Goal: Task Accomplishment & Management: Manage account settings

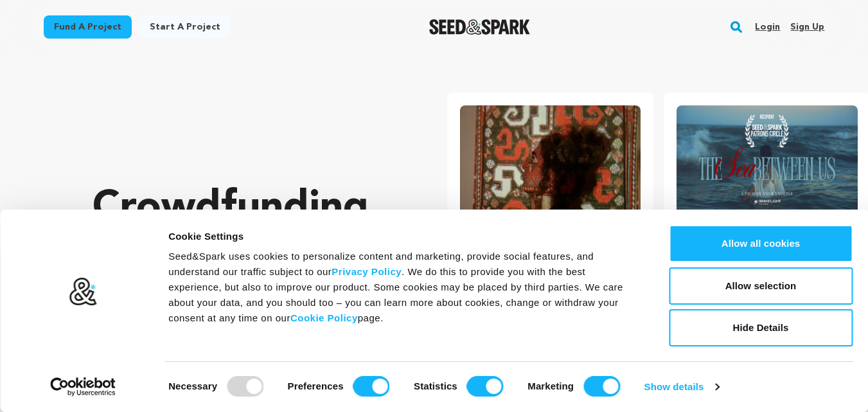
click at [804, 28] on link "Sign up" at bounding box center [807, 27] width 34 height 21
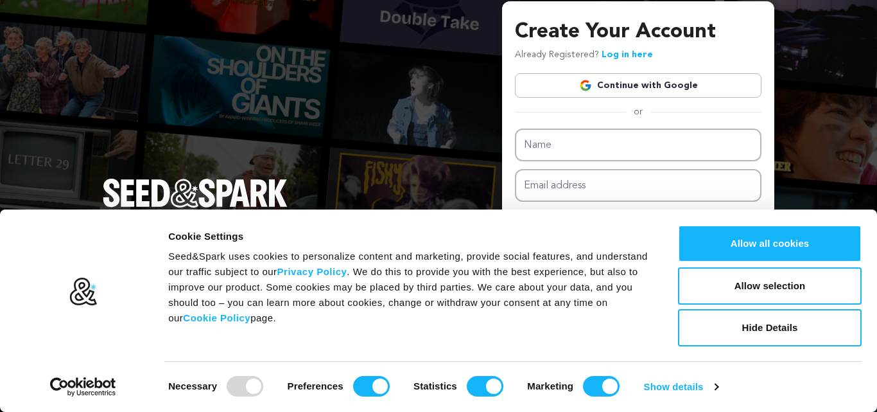
click at [762, 250] on button "Allow all cookies" at bounding box center [770, 243] width 184 height 37
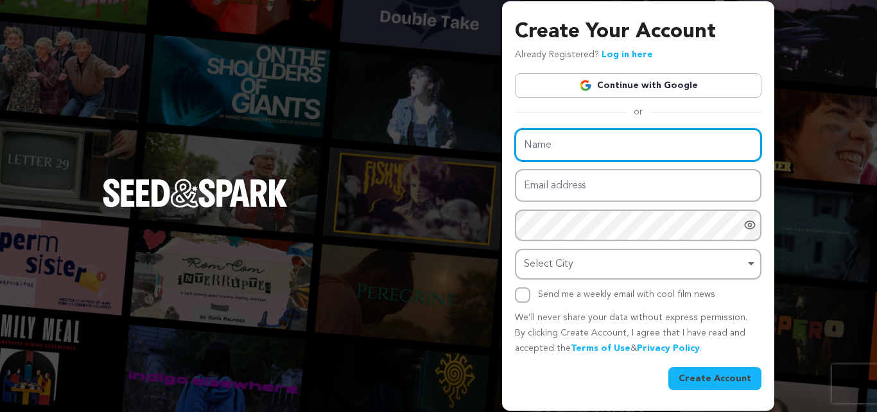
click at [589, 139] on input "Name" at bounding box center [638, 144] width 247 height 33
type input "The Custom Windsock Co."
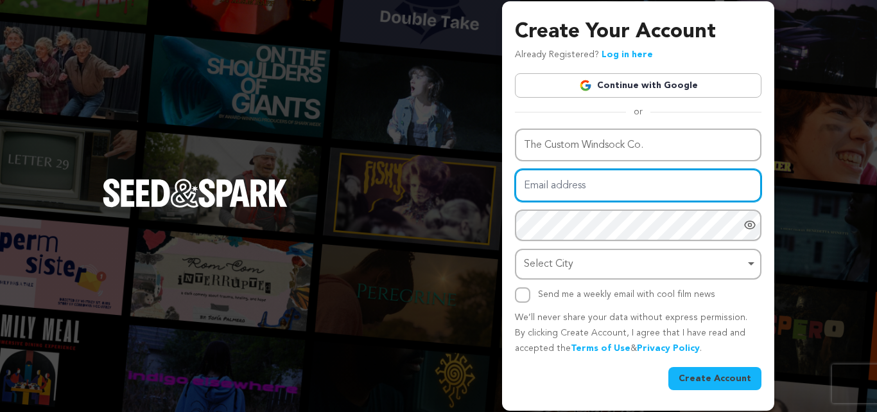
click at [575, 193] on input "Email address" at bounding box center [638, 185] width 247 height 33
type input "customwindsocksau@gmail.com"
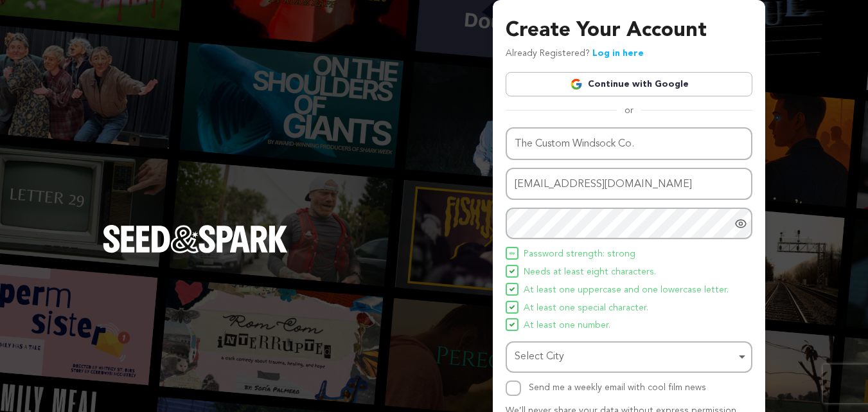
click at [543, 267] on span "Needs at least eight characters." at bounding box center [589, 272] width 132 height 15
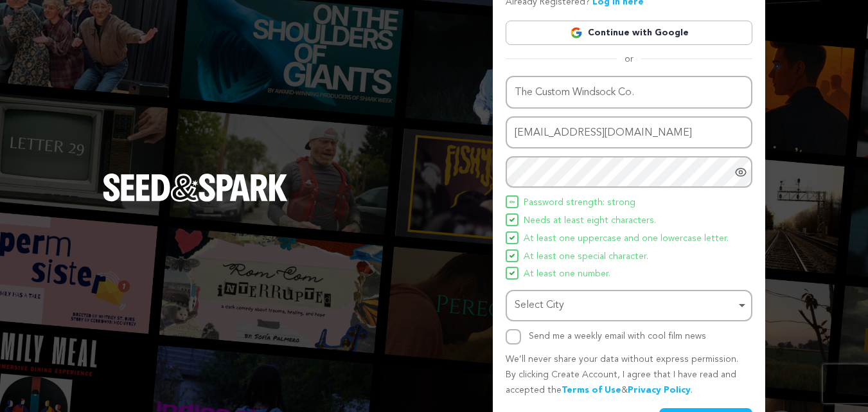
scroll to position [91, 0]
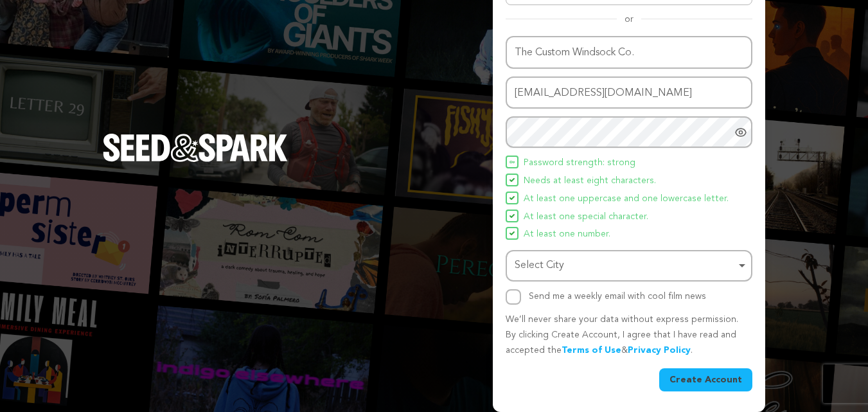
click at [549, 277] on div "Select City Select City Remove item" at bounding box center [628, 265] width 247 height 31
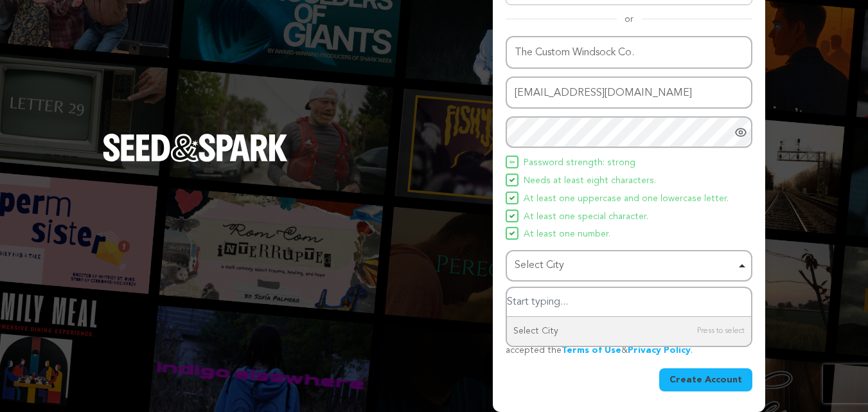
click at [548, 273] on div "Select City Remove item" at bounding box center [624, 265] width 221 height 19
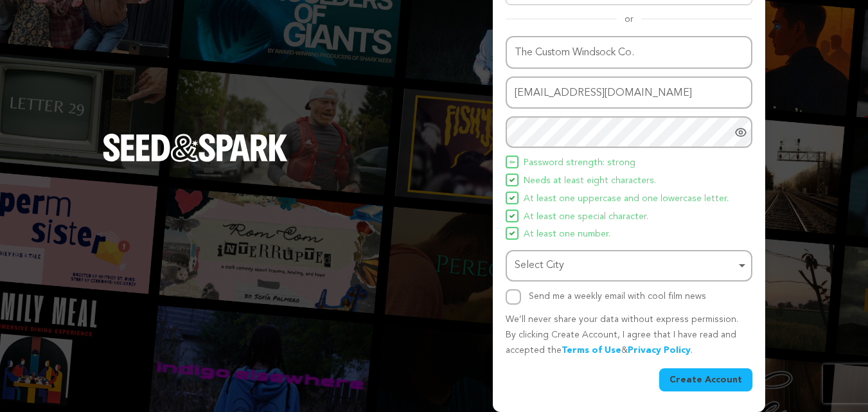
click at [559, 265] on div "Select City Remove item" at bounding box center [624, 265] width 221 height 19
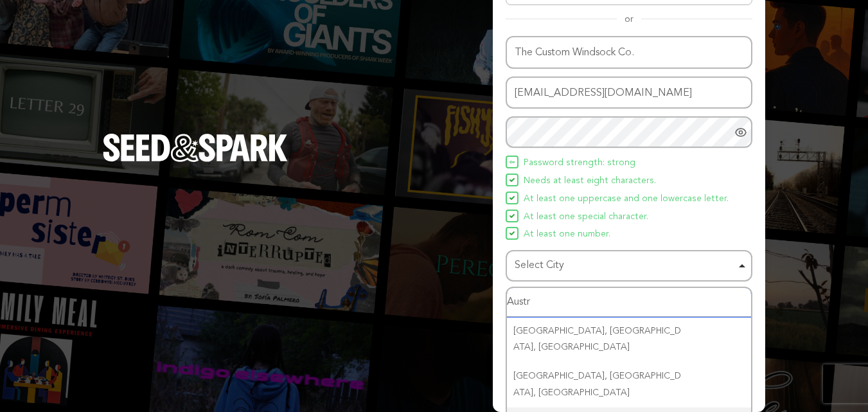
type input "Austra"
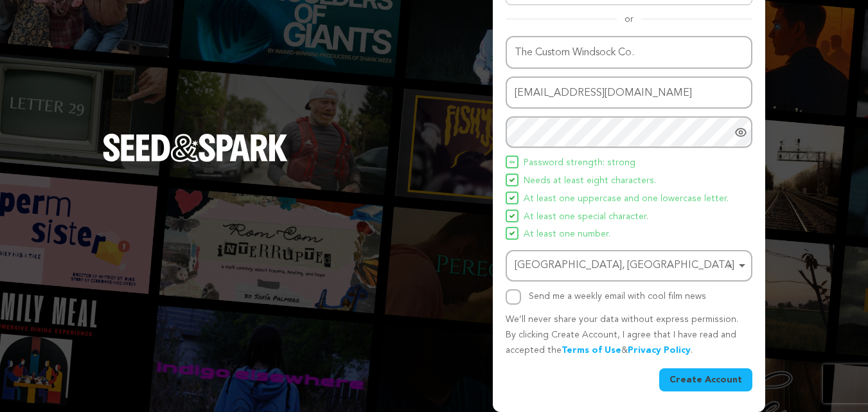
click at [697, 383] on button "Create Account" at bounding box center [705, 379] width 93 height 23
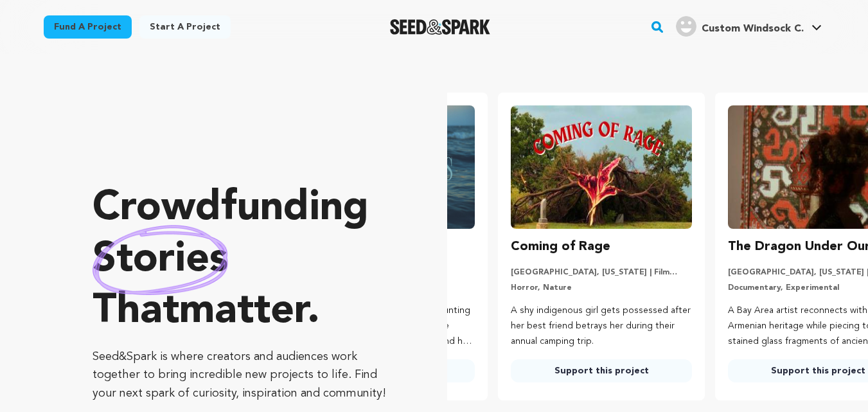
scroll to position [0, 227]
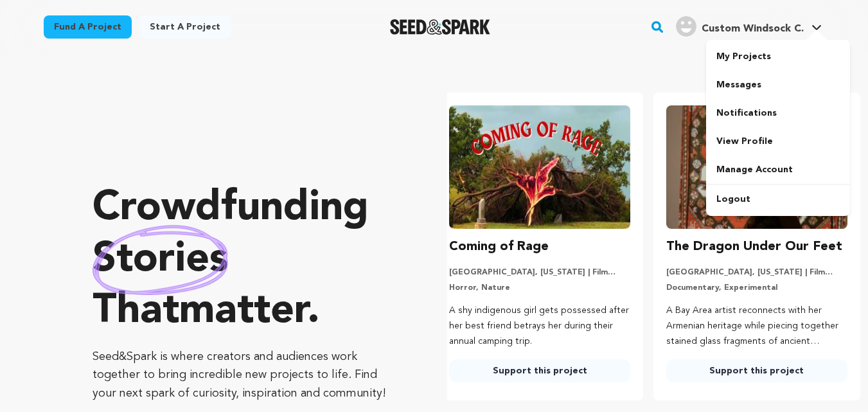
click at [741, 34] on h4 "Custom Windsock C." at bounding box center [752, 28] width 102 height 15
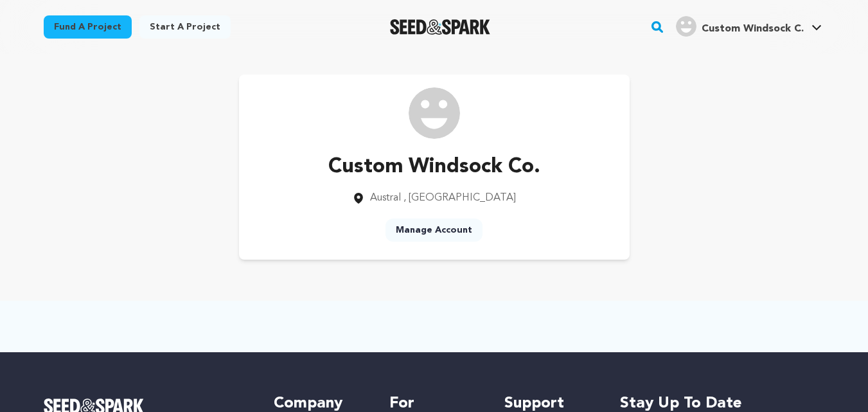
drag, startPoint x: 437, startPoint y: 229, endPoint x: 430, endPoint y: 228, distance: 7.2
click at [437, 228] on link "Manage Account" at bounding box center [433, 229] width 97 height 23
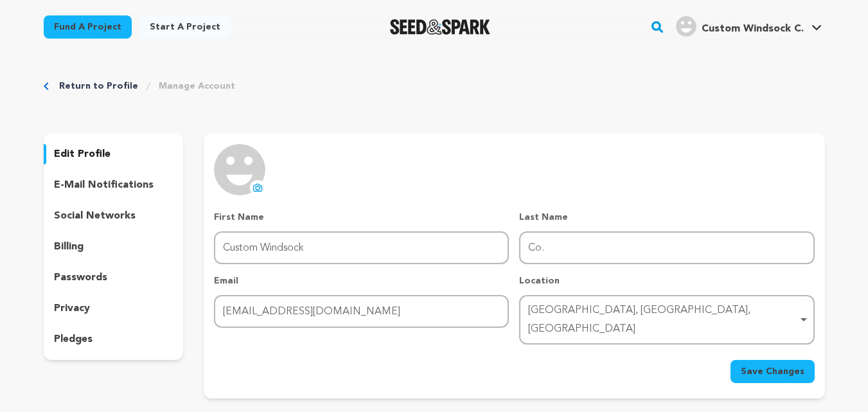
click at [261, 180] on img at bounding box center [239, 169] width 51 height 51
click at [257, 187] on icon at bounding box center [257, 187] width 10 height 10
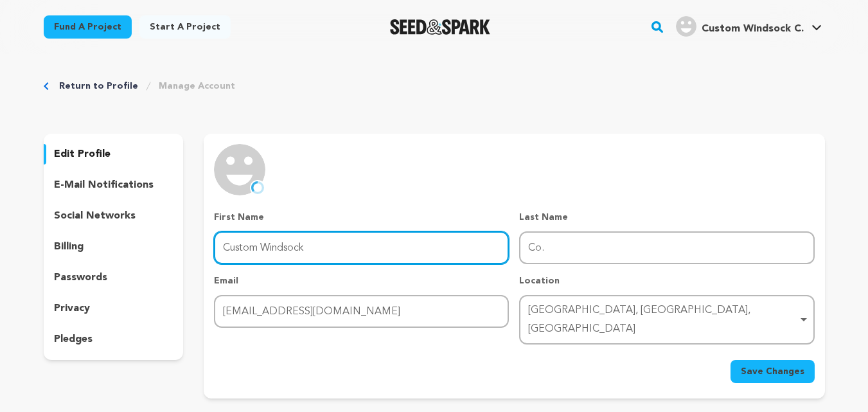
click at [280, 245] on input "Custom Windsock" at bounding box center [361, 247] width 295 height 33
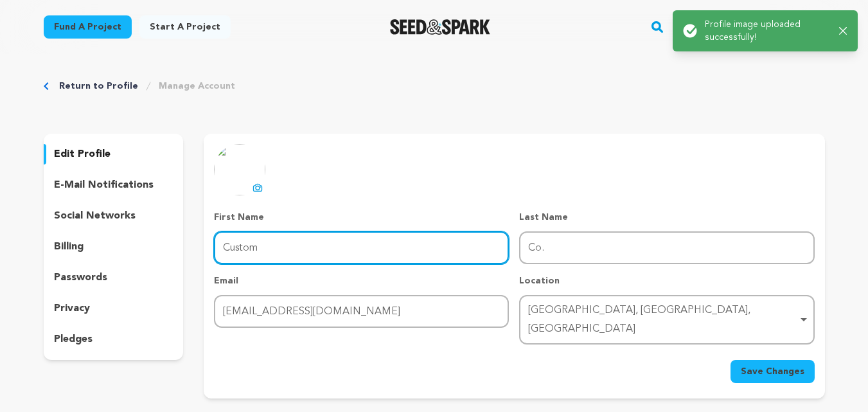
type input "Custom"
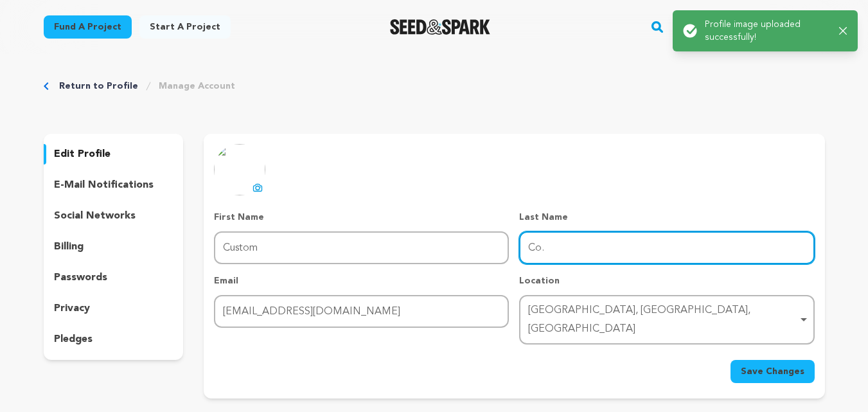
click at [532, 252] on input "Co." at bounding box center [666, 247] width 295 height 33
paste input "Windsock"
click at [586, 252] on input "Windsock." at bounding box center [666, 247] width 295 height 33
type input "Windsock"
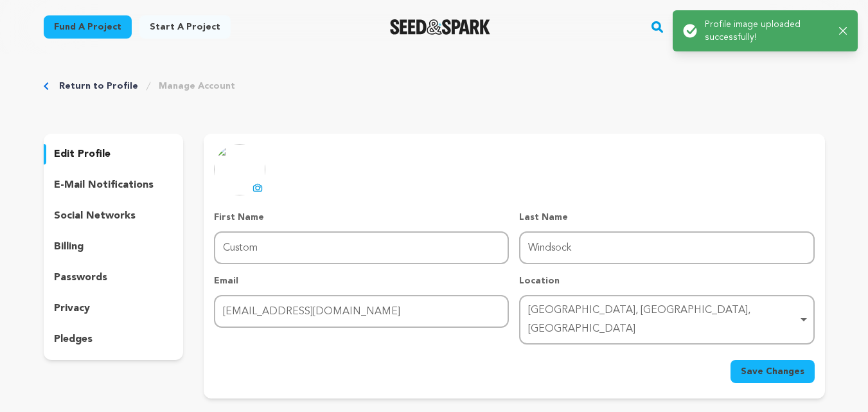
drag, startPoint x: 296, startPoint y: 351, endPoint x: 599, endPoint y: 365, distance: 303.4
click at [297, 360] on div "Save Changes" at bounding box center [514, 371] width 600 height 23
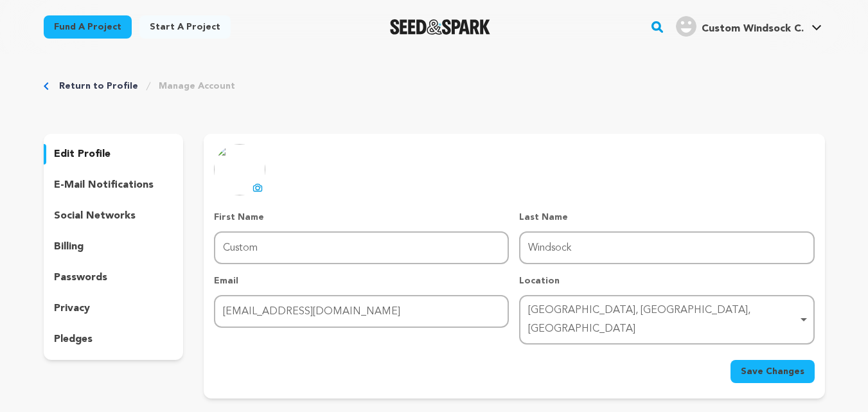
click at [620, 316] on div "Austral, New South Wales, Australia Remove item" at bounding box center [662, 319] width 269 height 37
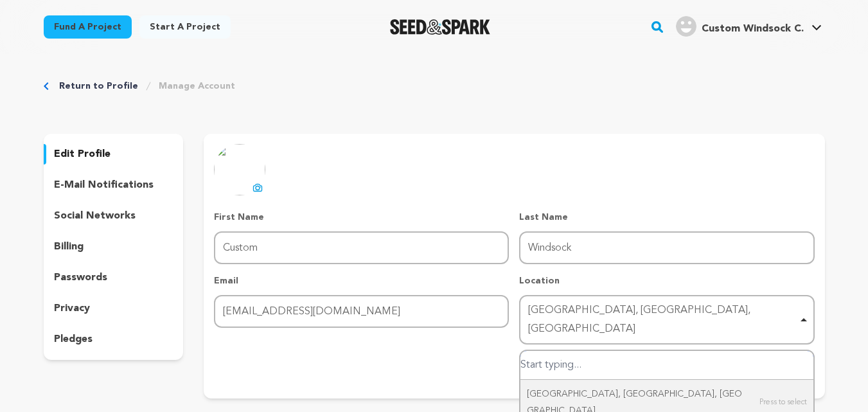
click at [575, 351] on input "Austral, New South Wales, Australia" at bounding box center [666, 365] width 292 height 29
click at [680, 306] on div "Austral, New South Wales, Australia Remove item" at bounding box center [662, 319] width 269 height 37
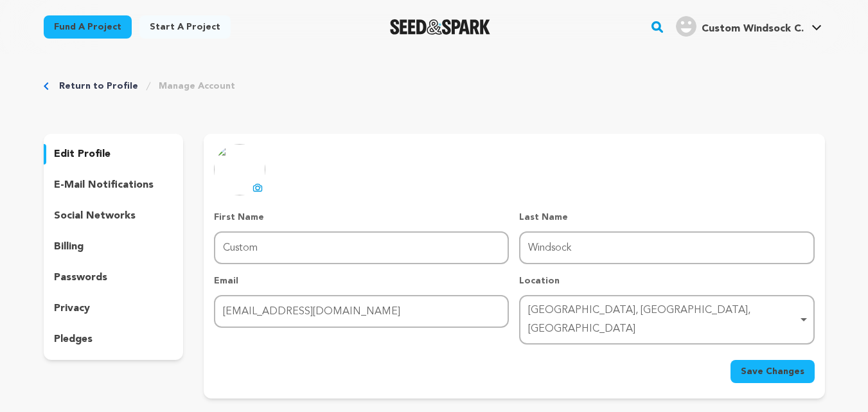
click at [760, 365] on span "Save Changes" at bounding box center [772, 371] width 64 height 13
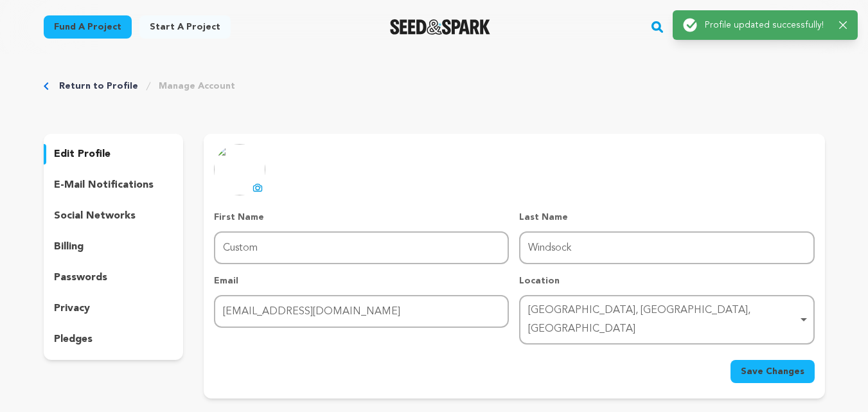
click at [98, 158] on p "edit profile" at bounding box center [82, 153] width 57 height 15
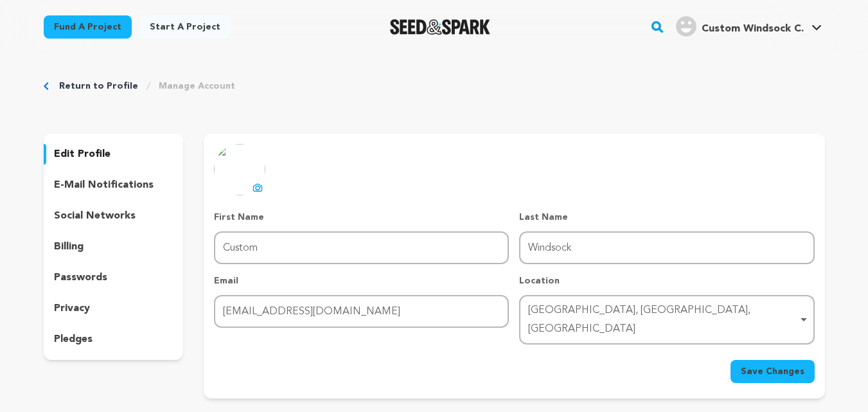
click at [91, 211] on p "social networks" at bounding box center [95, 215] width 82 height 15
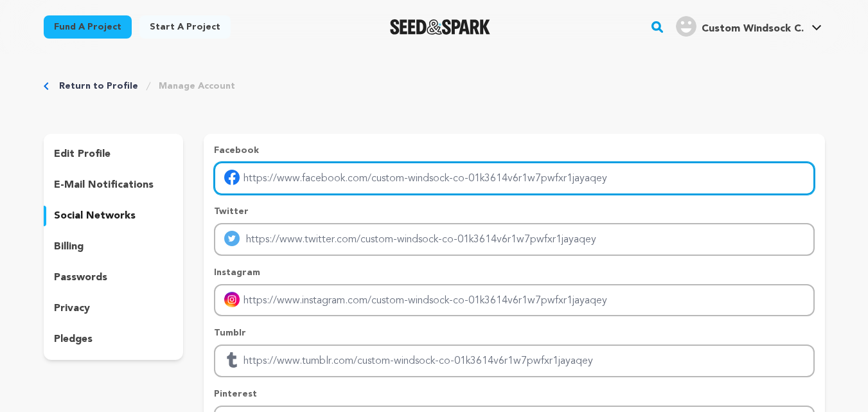
click at [284, 184] on input "Enter facebook profile link" at bounding box center [514, 178] width 600 height 33
type input "https://www.facebook.com/customsoxco"
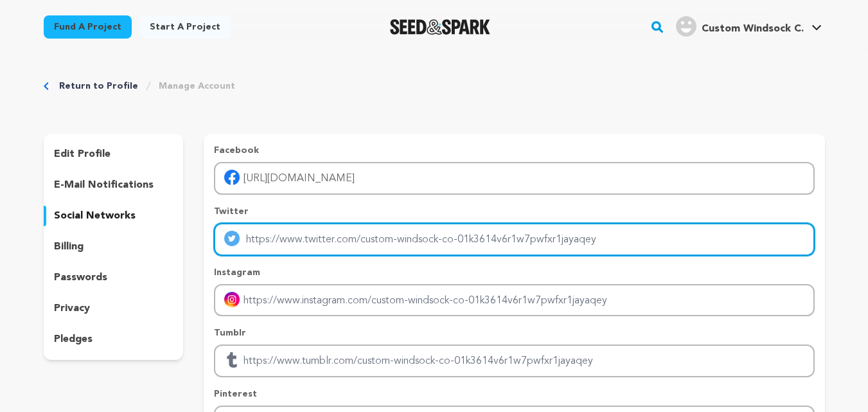
click at [335, 233] on input "Enter twitter profile link" at bounding box center [514, 239] width 600 height 33
type input "https://x.com/windsocksau"
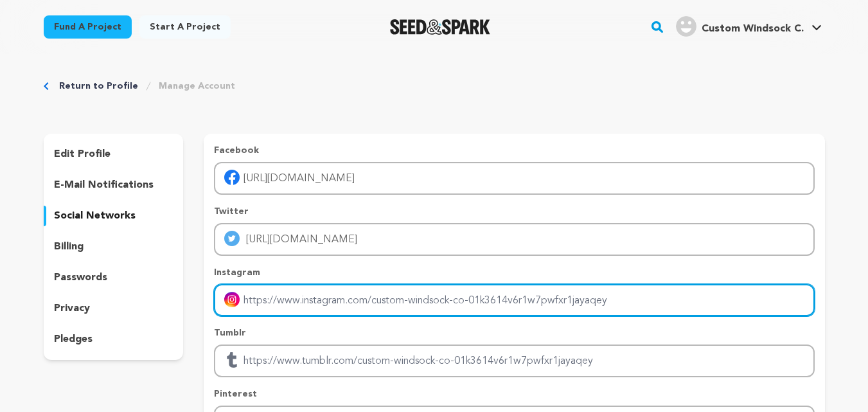
click at [295, 293] on input "Enter instagram handle link" at bounding box center [514, 300] width 600 height 33
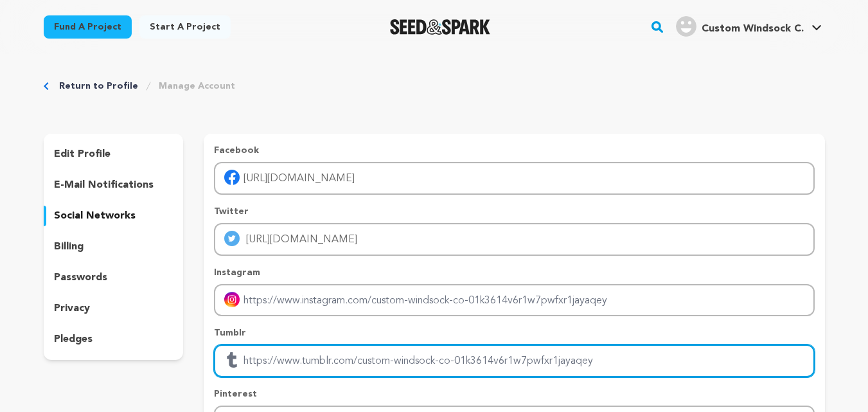
click at [296, 354] on input "Enter tubmlr profile link" at bounding box center [514, 360] width 600 height 33
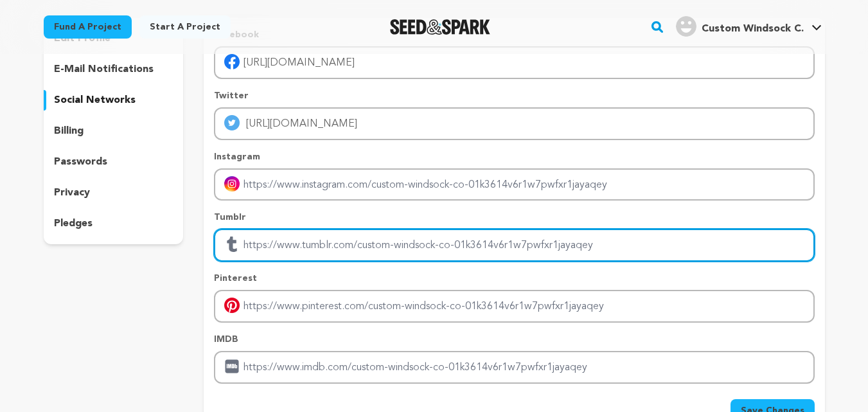
scroll to position [128, 0]
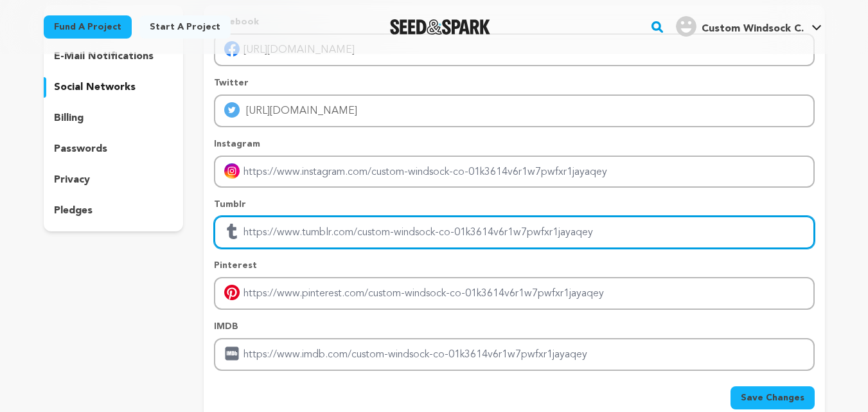
paste input "https://windsocksau.tumblr.com/"
type input "https://windsocksau.tumblr.com/"
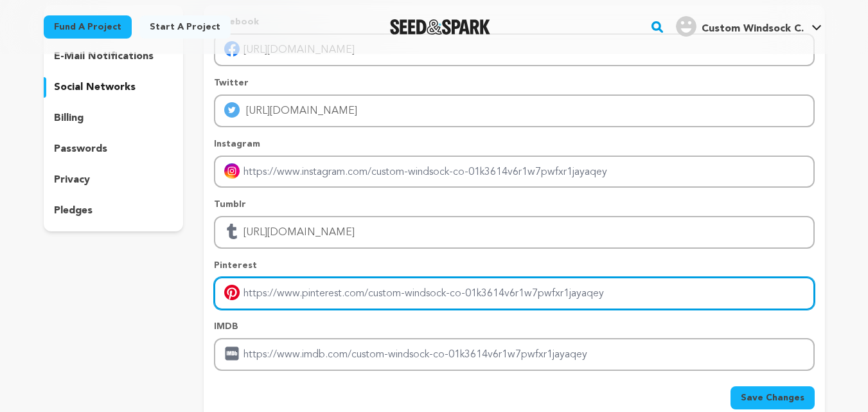
click at [307, 293] on input "Enter pinterest profile link" at bounding box center [514, 293] width 600 height 33
type input "https://www.pinterest.com/customwindsocksau/"
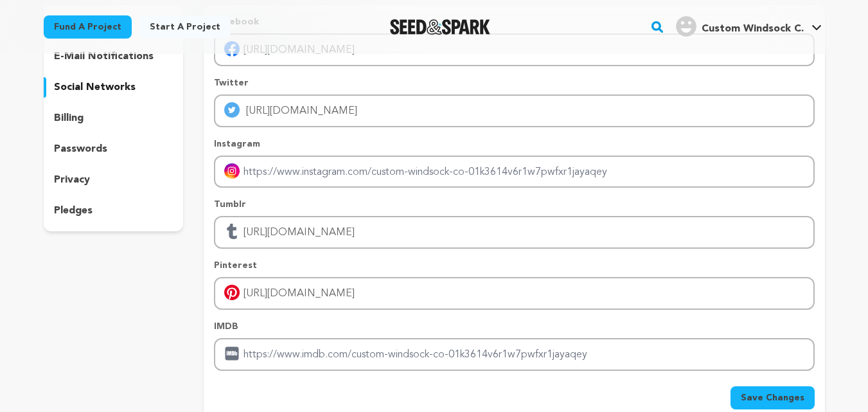
click at [760, 396] on span "Save Changes" at bounding box center [772, 397] width 64 height 13
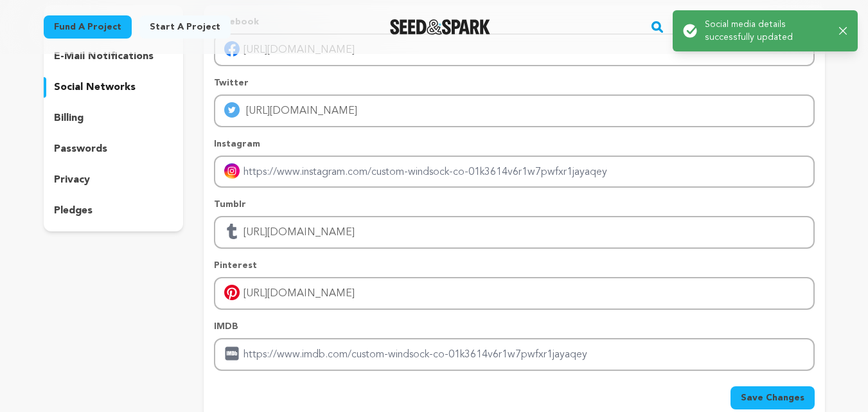
scroll to position [0, 0]
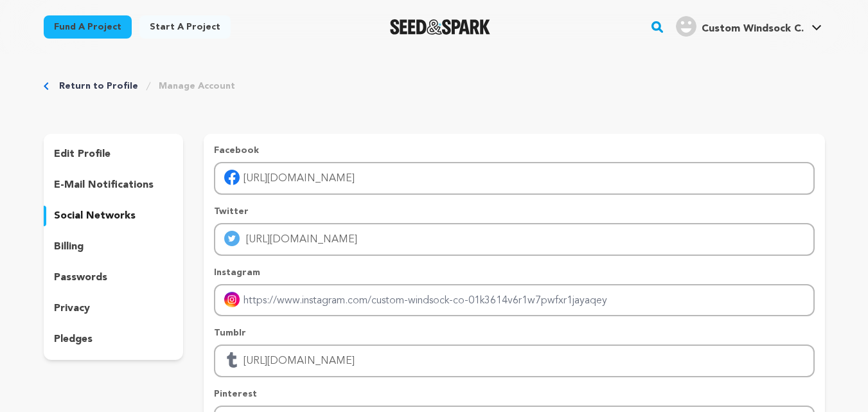
click at [844, 32] on div "Success: Info: Warning: Error: Social media details successfully updated Close …" at bounding box center [765, 31] width 176 height 39
click at [741, 13] on div "Custom Windsock C. Custom Windsock C." at bounding box center [748, 26] width 151 height 33
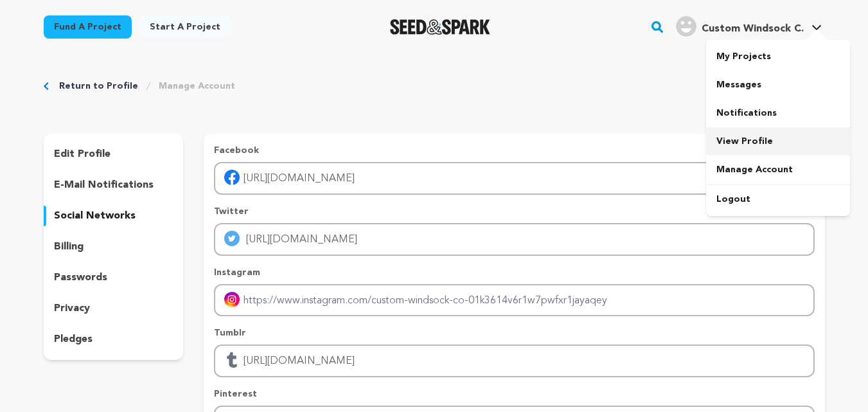
click at [728, 141] on link "View Profile" at bounding box center [778, 141] width 144 height 28
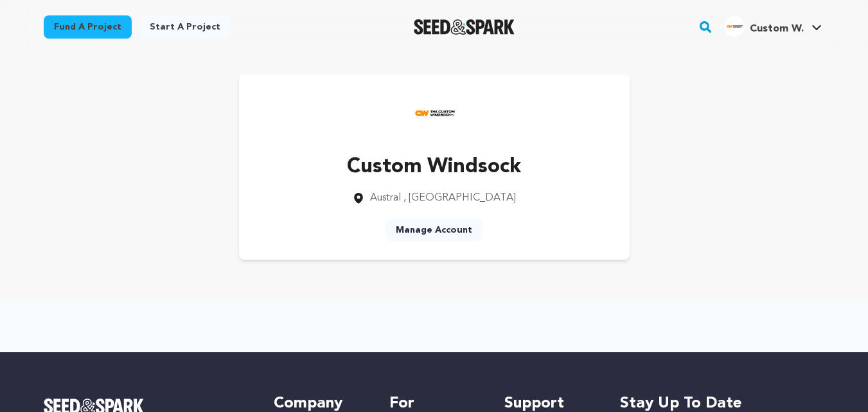
click at [173, 23] on link "Start a project" at bounding box center [184, 26] width 91 height 23
